Goal: Task Accomplishment & Management: Use online tool/utility

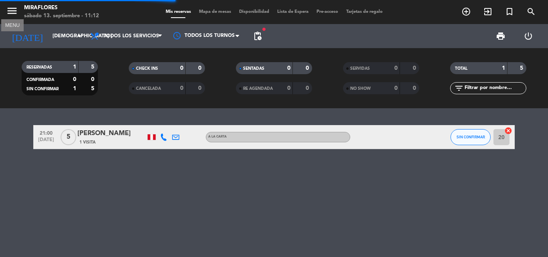
click at [17, 12] on icon "menu" at bounding box center [12, 11] width 12 height 12
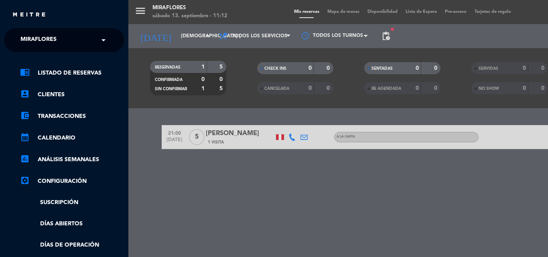
click at [73, 41] on input "text" at bounding box center [65, 41] width 98 height 18
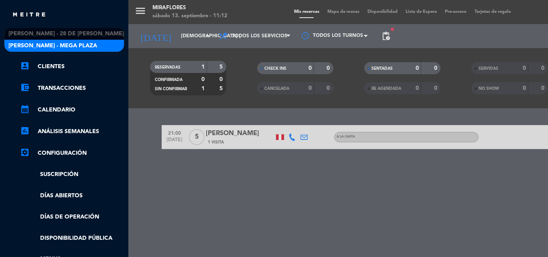
scroll to position [80, 0]
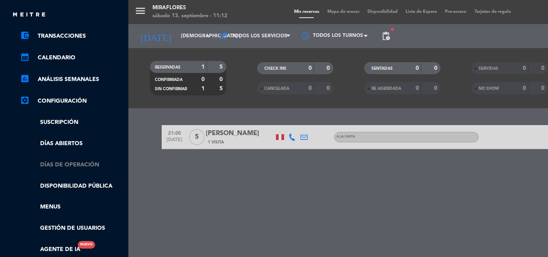
click at [90, 167] on link "Días de Operación" at bounding box center [72, 164] width 104 height 9
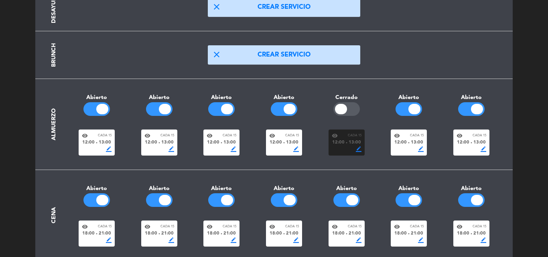
scroll to position [80, 0]
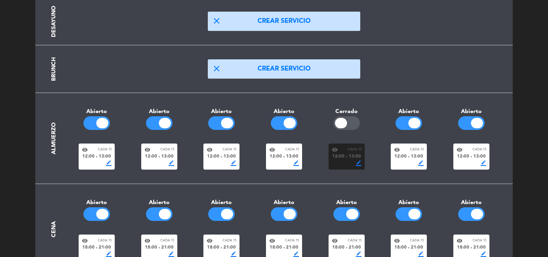
click at [400, 154] on span "12:00" at bounding box center [400, 156] width 12 height 7
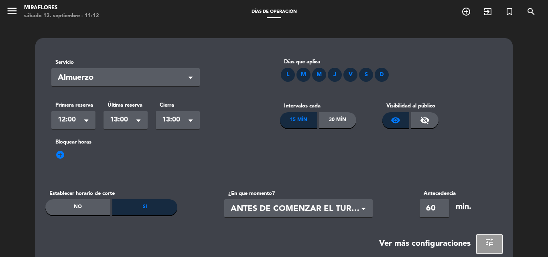
click at [131, 118] on span "13:00" at bounding box center [122, 119] width 25 height 11
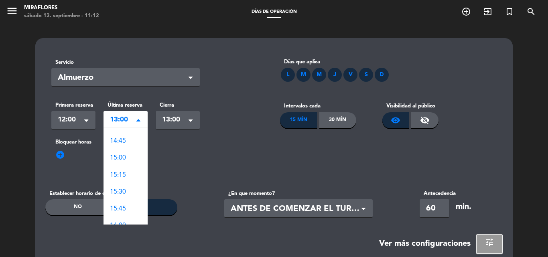
scroll to position [348, 0]
click at [124, 193] on span "18:00" at bounding box center [118, 194] width 16 height 6
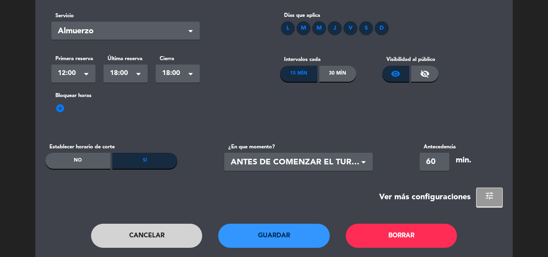
scroll to position [75, 0]
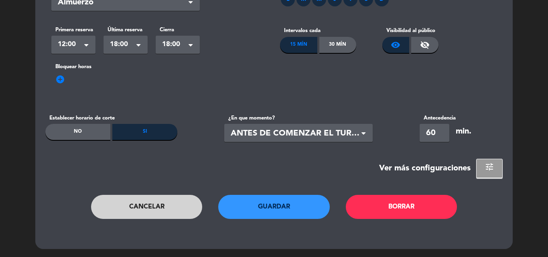
click at [284, 209] on button "Guardar" at bounding box center [274, 207] width 112 height 24
click at [162, 205] on button "Cancelar" at bounding box center [147, 207] width 112 height 24
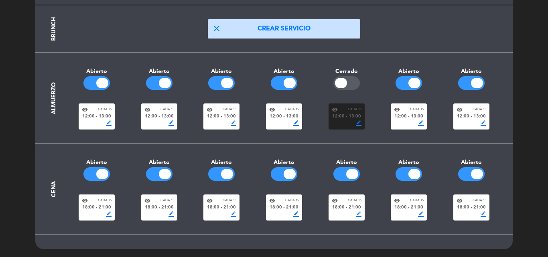
click at [350, 85] on div at bounding box center [346, 83] width 26 height 14
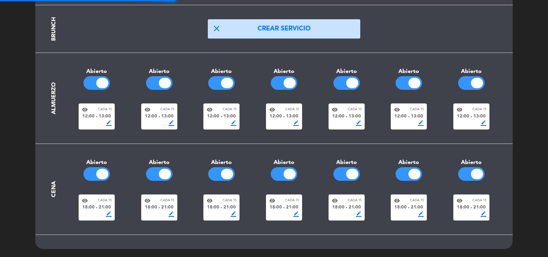
click at [97, 116] on span "fiber_manual_record" at bounding box center [97, 117] width 2 height 2
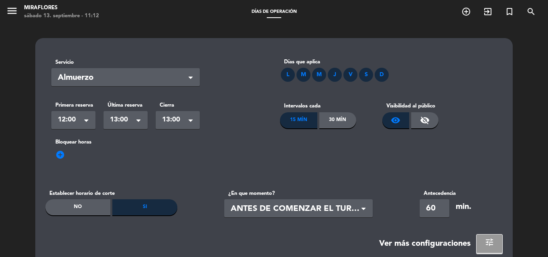
click at [132, 119] on span "13:00" at bounding box center [122, 119] width 25 height 11
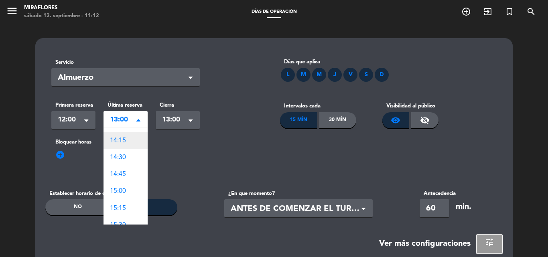
scroll to position [148, 0]
click at [128, 160] on div "14:30" at bounding box center [126, 158] width 44 height 17
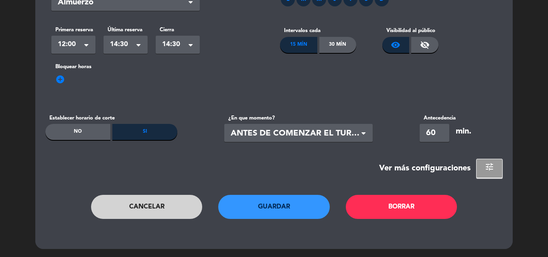
click at [300, 209] on button "Guardar" at bounding box center [274, 207] width 112 height 24
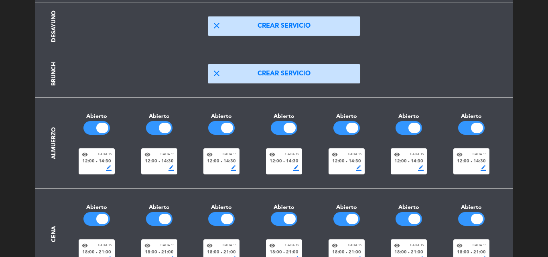
scroll to position [120, 0]
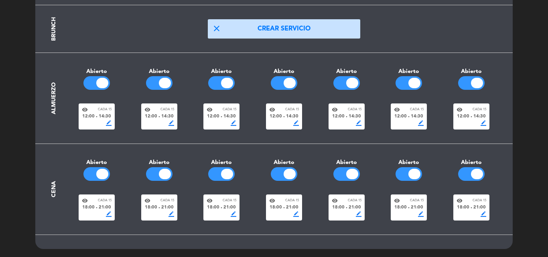
click at [90, 110] on div "visibility Cada 15" at bounding box center [97, 110] width 30 height 6
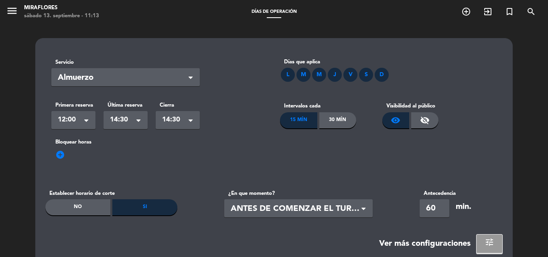
click at [110, 118] on div "Seleccionar × 14:30" at bounding box center [126, 120] width 44 height 18
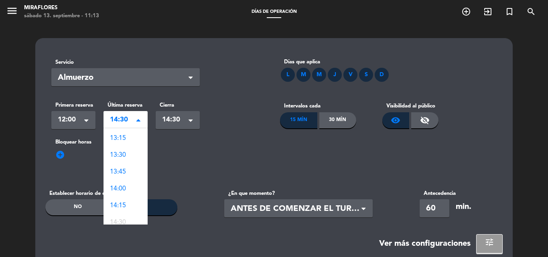
scroll to position [49, 0]
click at [244, 155] on div "add_circle" at bounding box center [273, 160] width 445 height 13
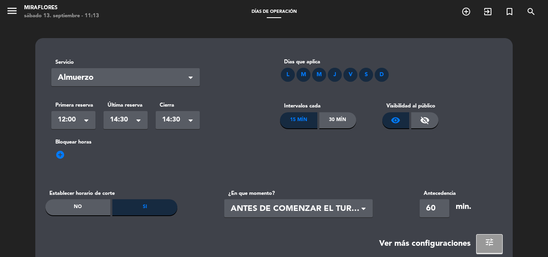
click at [290, 76] on div "L" at bounding box center [288, 75] width 14 height 14
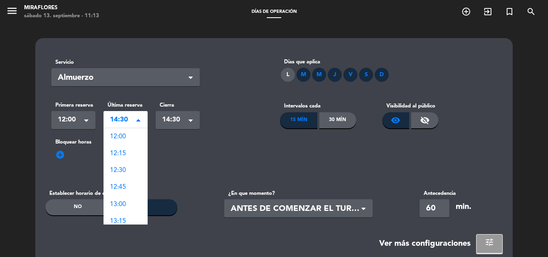
click at [127, 126] on div "Seleccionar × 14:30" at bounding box center [126, 120] width 44 height 18
click at [132, 160] on div "16:00" at bounding box center [126, 158] width 44 height 17
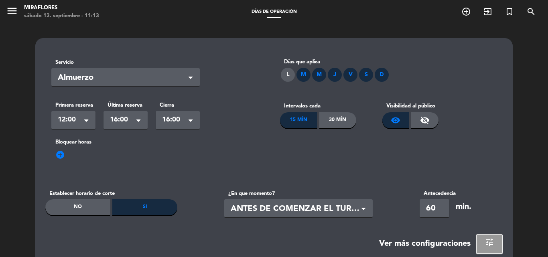
drag, startPoint x: 136, startPoint y: 120, endPoint x: 136, endPoint y: 124, distance: 4.5
click at [136, 120] on span at bounding box center [138, 122] width 4 height 6
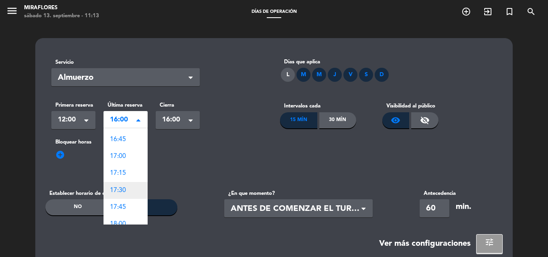
scroll to position [391, 0]
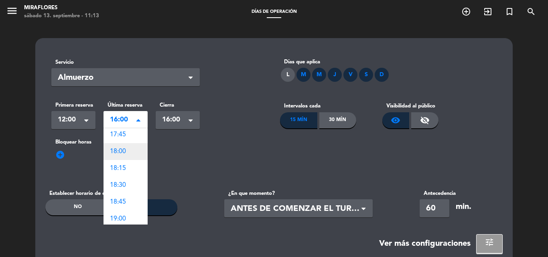
click at [132, 154] on div "18:00" at bounding box center [126, 151] width 44 height 17
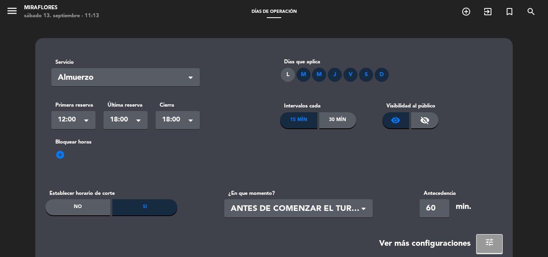
scroll to position [75, 0]
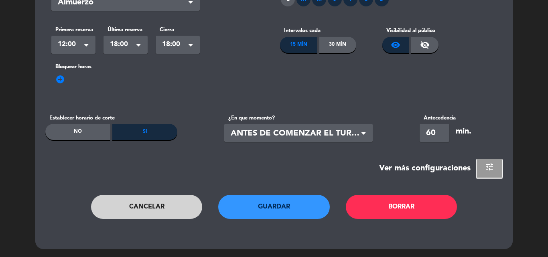
click at [292, 214] on button "Guardar" at bounding box center [274, 207] width 112 height 24
click at [163, 202] on button "Cancelar" at bounding box center [147, 207] width 112 height 24
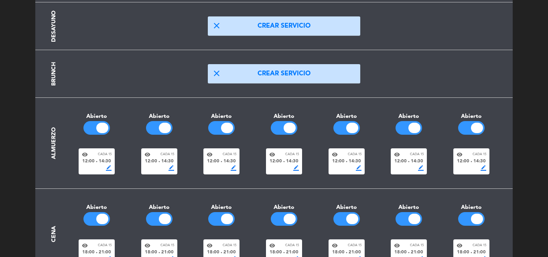
scroll to position [120, 0]
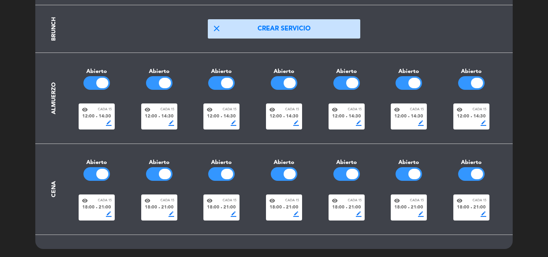
click at [96, 120] on div "12:00 fiber_manual_record 14:30" at bounding box center [97, 116] width 30 height 7
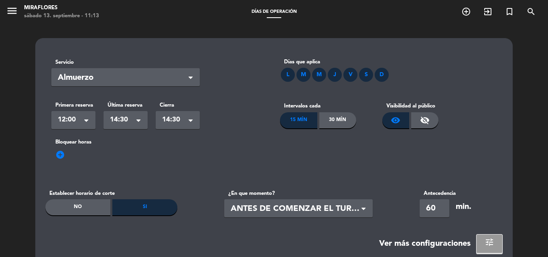
scroll to position [75, 0]
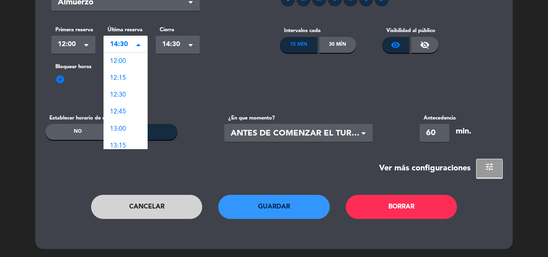
click at [137, 37] on div "Seleccionar × 14:30" at bounding box center [126, 45] width 44 height 18
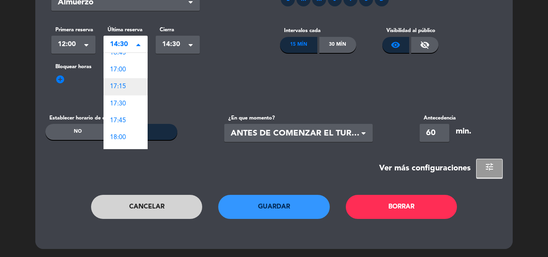
scroll to position [369, 0]
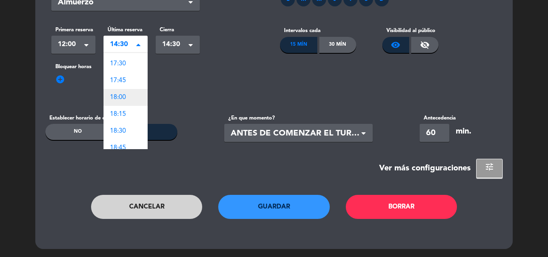
click at [128, 97] on div "18:00" at bounding box center [126, 97] width 44 height 17
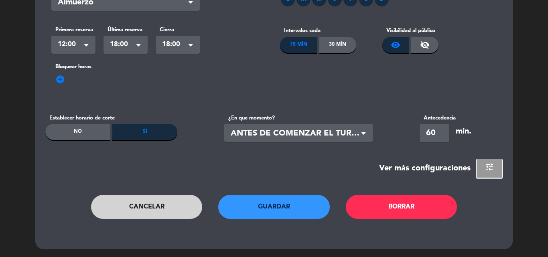
click at [287, 209] on button "Guardar" at bounding box center [274, 207] width 112 height 24
click at [174, 205] on button "Cancelar" at bounding box center [147, 207] width 112 height 24
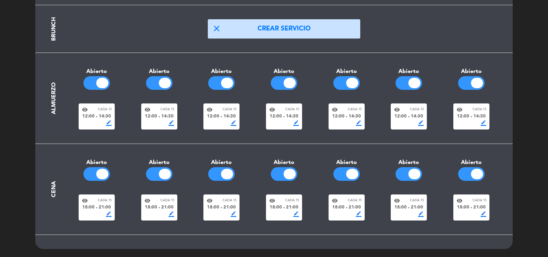
click at [101, 116] on span "14:30" at bounding box center [105, 116] width 12 height 7
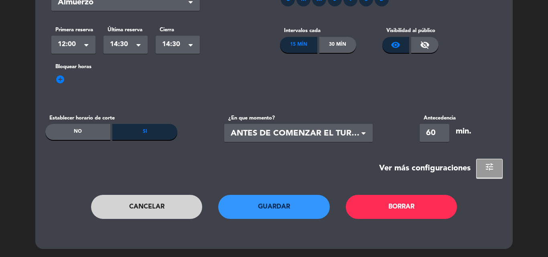
scroll to position [0, 0]
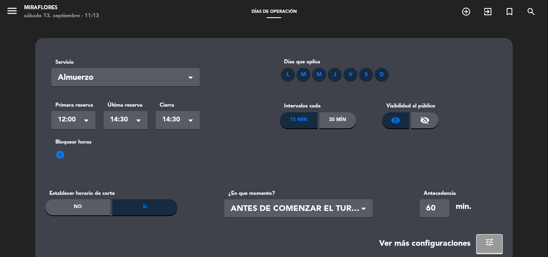
click at [124, 125] on span "14:30" at bounding box center [122, 119] width 25 height 11
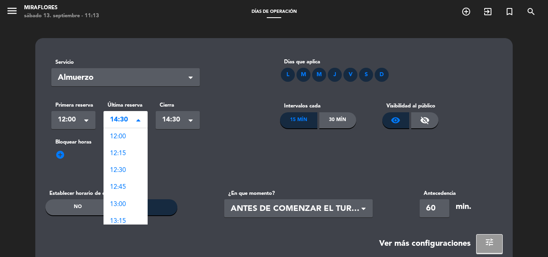
scroll to position [169, 0]
click at [187, 121] on div "Seleccionar × 14:30" at bounding box center [178, 120] width 44 height 18
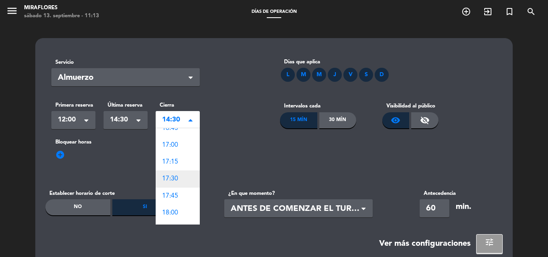
scroll to position [201, 0]
click at [181, 177] on div "18:00" at bounding box center [178, 172] width 44 height 17
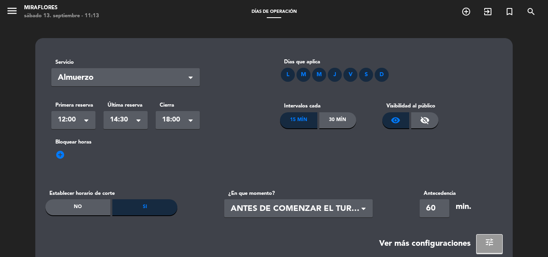
click at [132, 117] on span "14:30" at bounding box center [122, 119] width 25 height 11
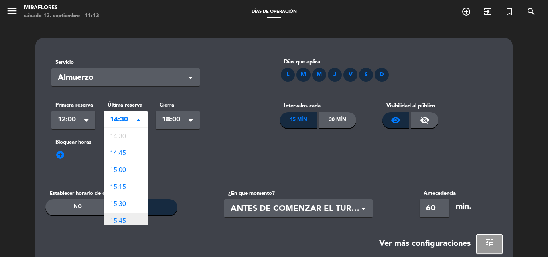
scroll to position [329, 0]
click at [129, 211] on div "18:00" at bounding box center [126, 213] width 44 height 17
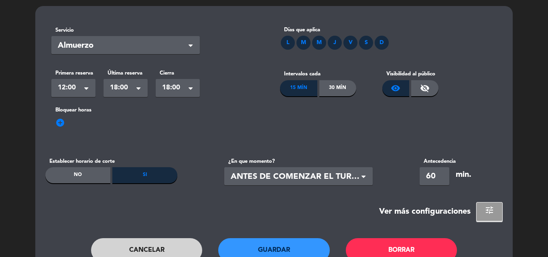
scroll to position [75, 0]
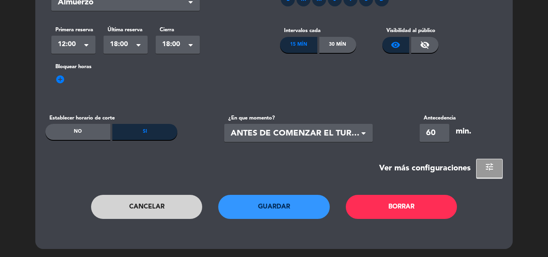
click at [285, 205] on button "Guardar" at bounding box center [274, 207] width 112 height 24
click at [174, 205] on button "Cancelar" at bounding box center [147, 207] width 112 height 24
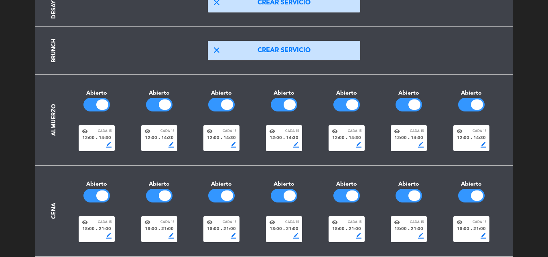
scroll to position [80, 0]
